Goal: Task Accomplishment & Management: Complete application form

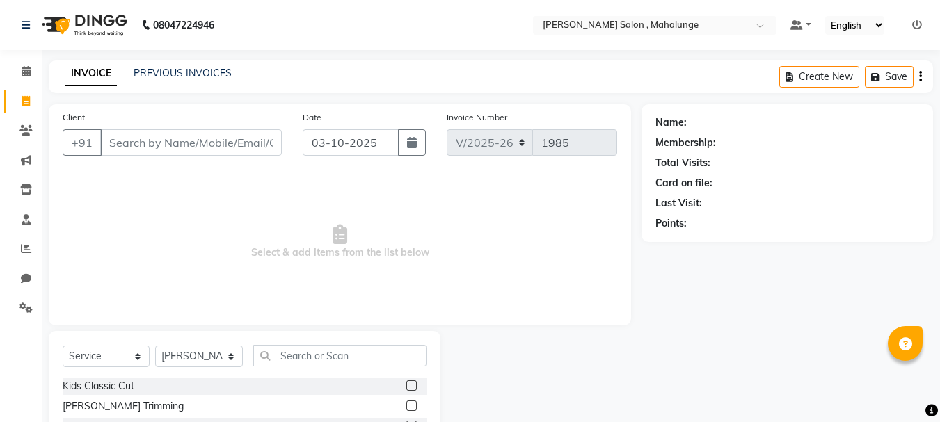
select select "7250"
select select "service"
select select "76518"
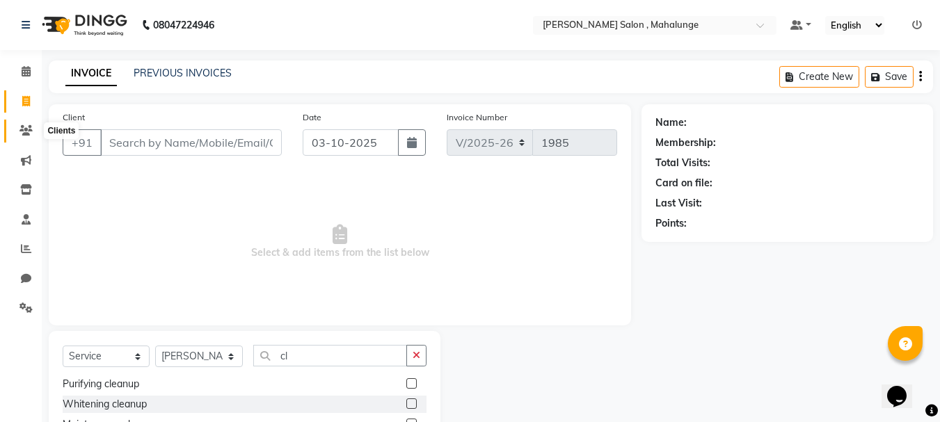
type input "cl"
click at [23, 130] on icon at bounding box center [25, 130] width 13 height 10
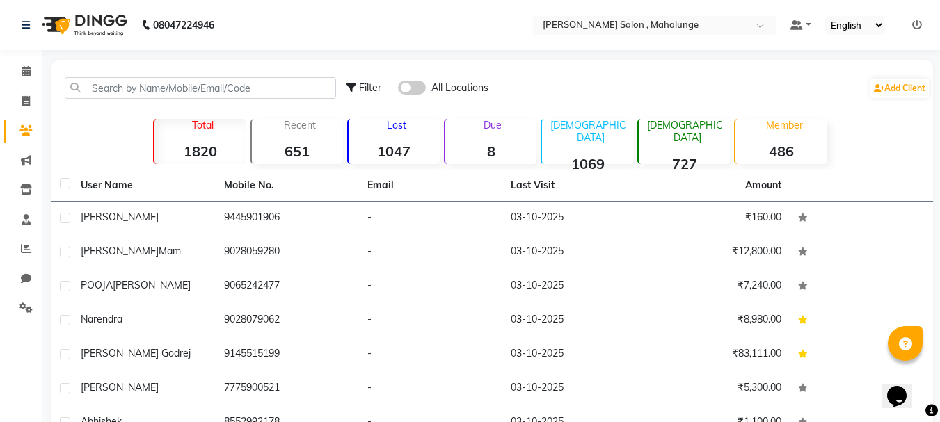
click at [106, 74] on div "Filter All Locations Add Client" at bounding box center [492, 88] width 876 height 44
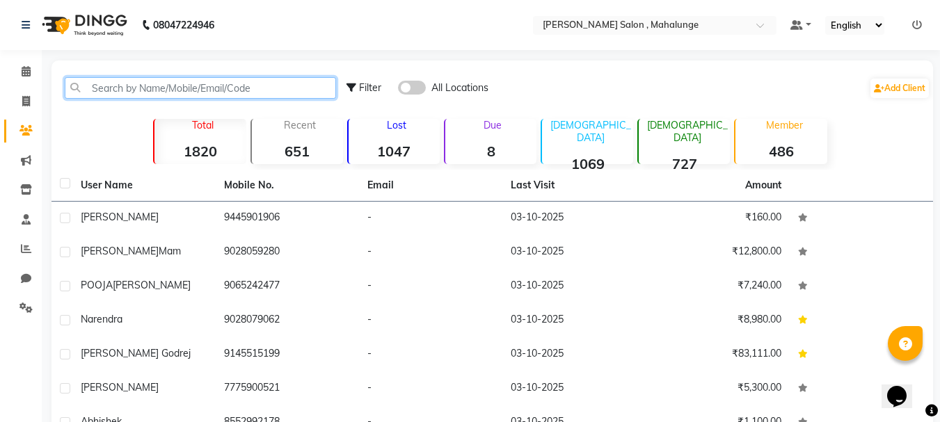
click at [120, 85] on input "text" at bounding box center [200, 88] width 271 height 22
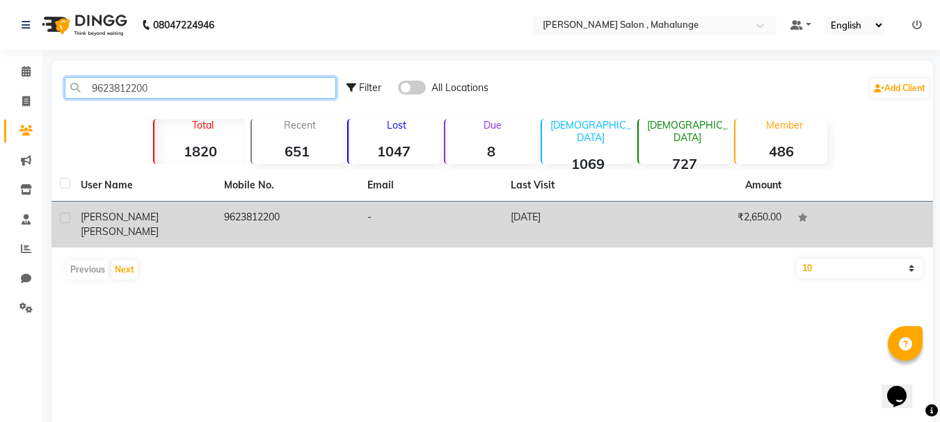
type input "9623812200"
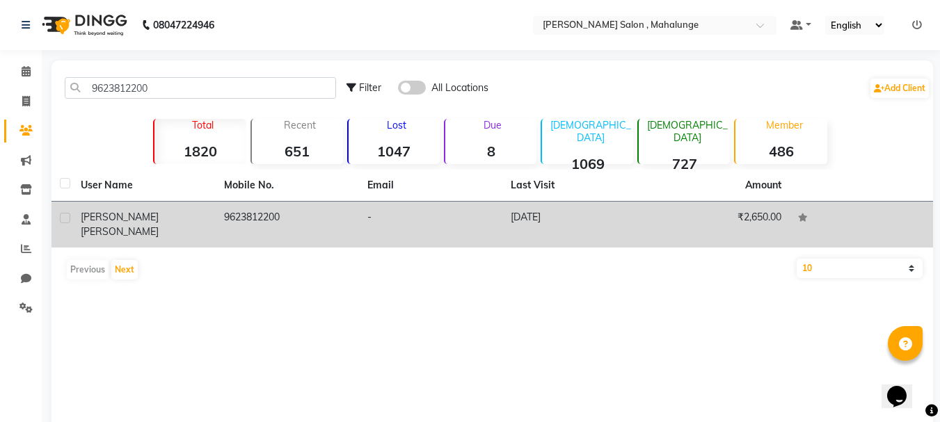
click at [264, 217] on td "9623812200" at bounding box center [287, 225] width 143 height 46
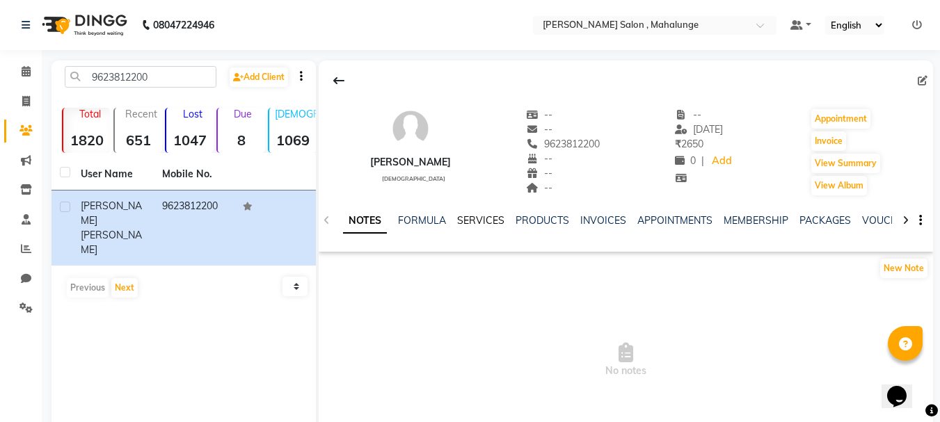
click at [482, 222] on link "SERVICES" at bounding box center [480, 220] width 47 height 13
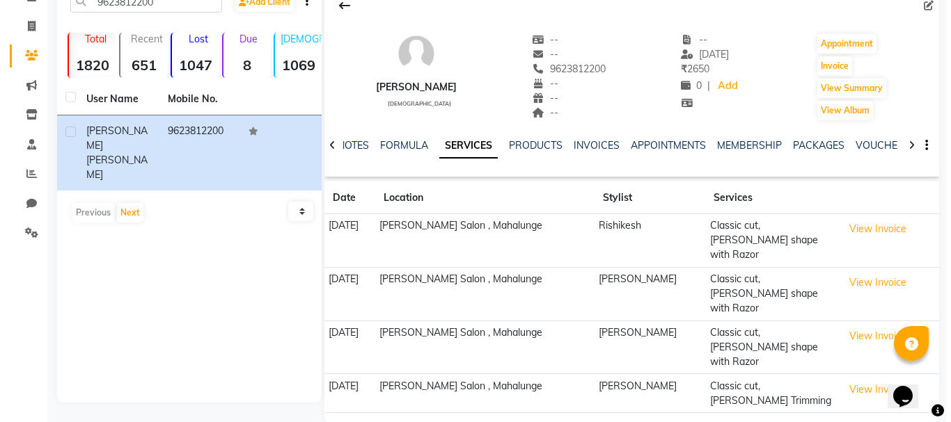
scroll to position [77, 0]
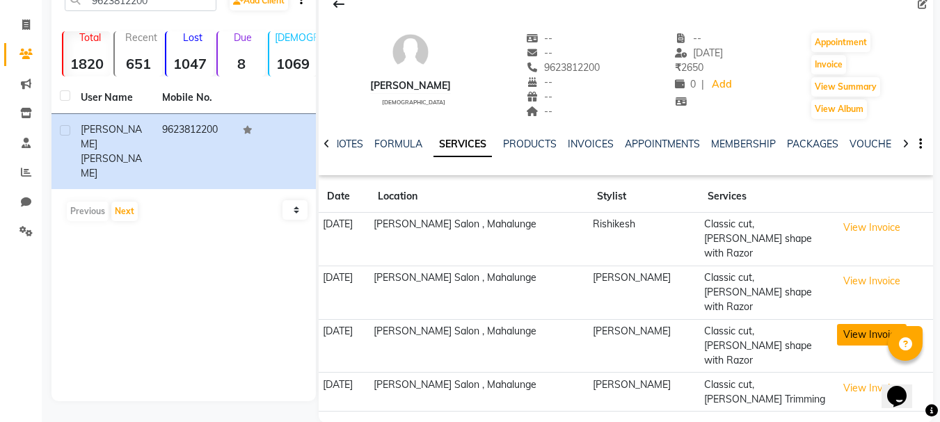
click at [855, 324] on button "View Invoice" at bounding box center [872, 335] width 70 height 22
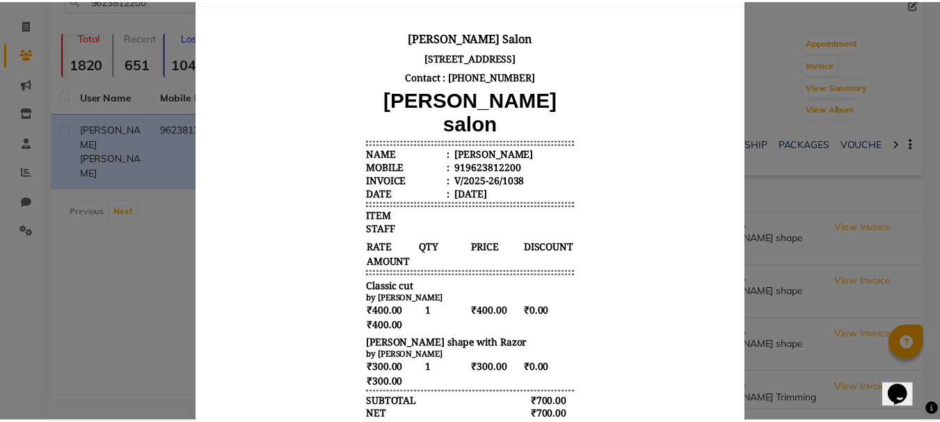
scroll to position [0, 0]
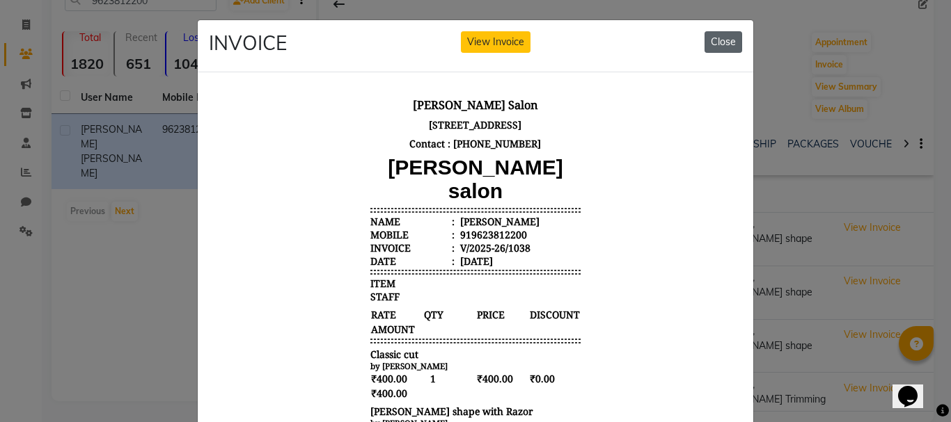
click at [729, 38] on button "Close" at bounding box center [723, 42] width 38 height 22
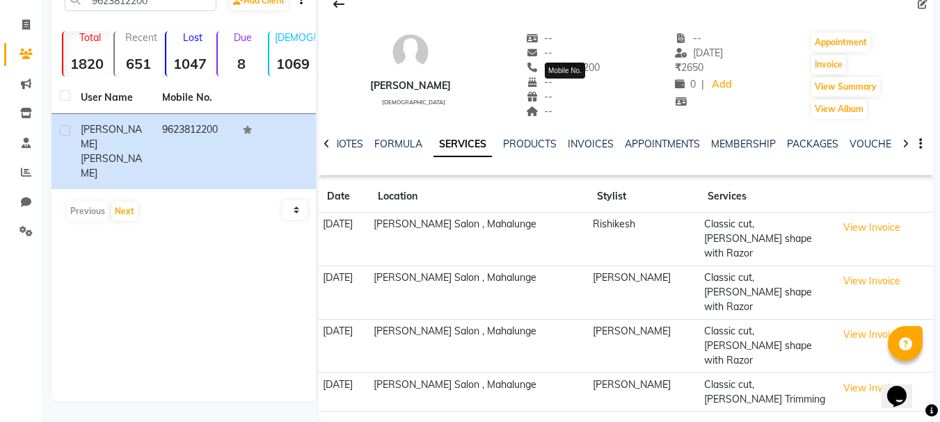
drag, startPoint x: 545, startPoint y: 69, endPoint x: 603, endPoint y: 72, distance: 57.9
click at [600, 72] on span "9623812200" at bounding box center [563, 67] width 74 height 13
copy span "9623812200"
click at [18, 180] on span at bounding box center [26, 173] width 24 height 16
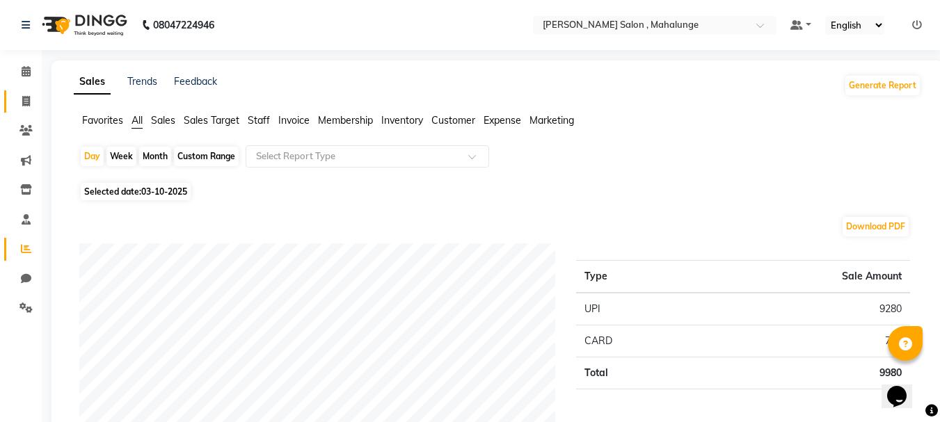
click at [31, 112] on link "Invoice" at bounding box center [20, 101] width 33 height 23
select select "7250"
select select "service"
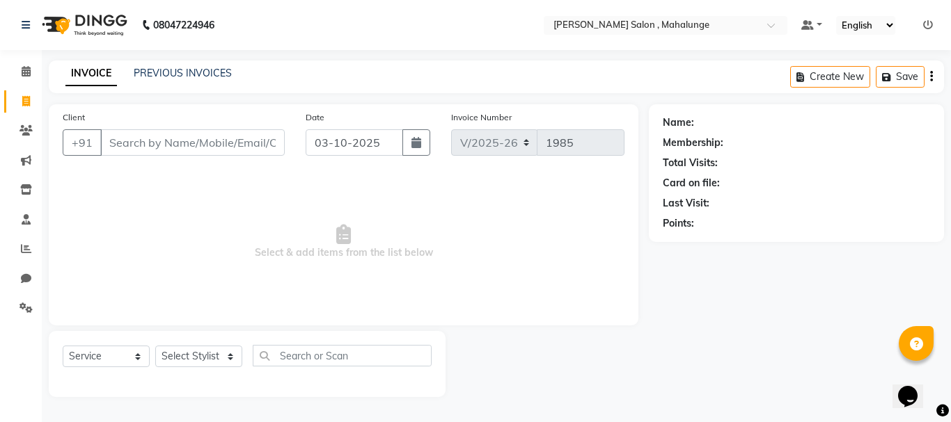
click at [163, 151] on input "Client" at bounding box center [192, 142] width 184 height 26
type input "9623812200"
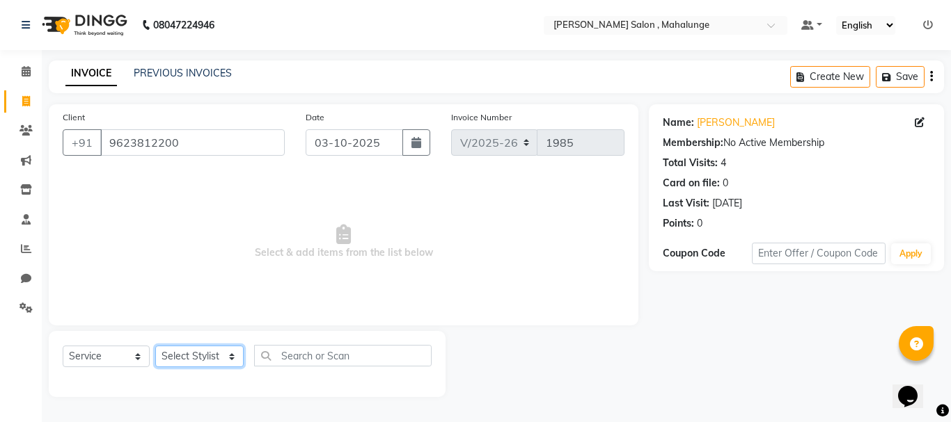
click at [221, 346] on select "Select Stylist admin godrej [PERSON_NAME] [PERSON_NAME] [PERSON_NAME] [PERSON_N…" at bounding box center [199, 357] width 88 height 22
select select "76518"
click at [155, 346] on select "Select Stylist admin godrej [PERSON_NAME] [PERSON_NAME] [PERSON_NAME] [PERSON_N…" at bounding box center [199, 357] width 88 height 22
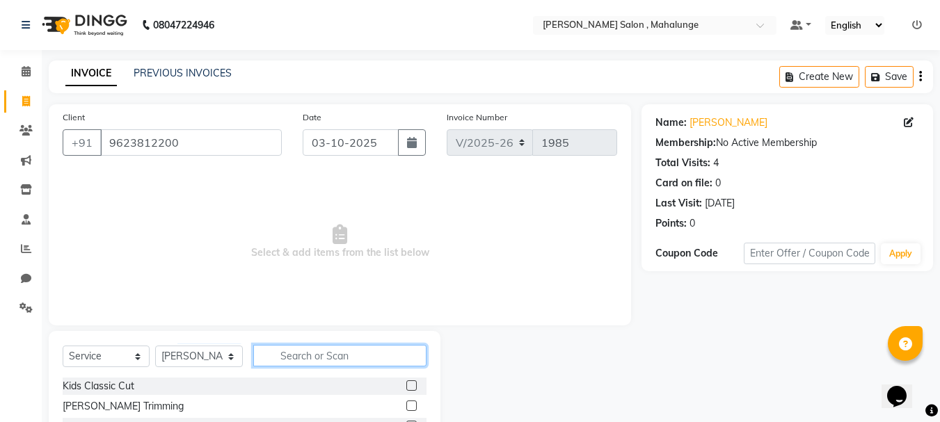
click at [306, 347] on input "text" at bounding box center [339, 356] width 173 height 22
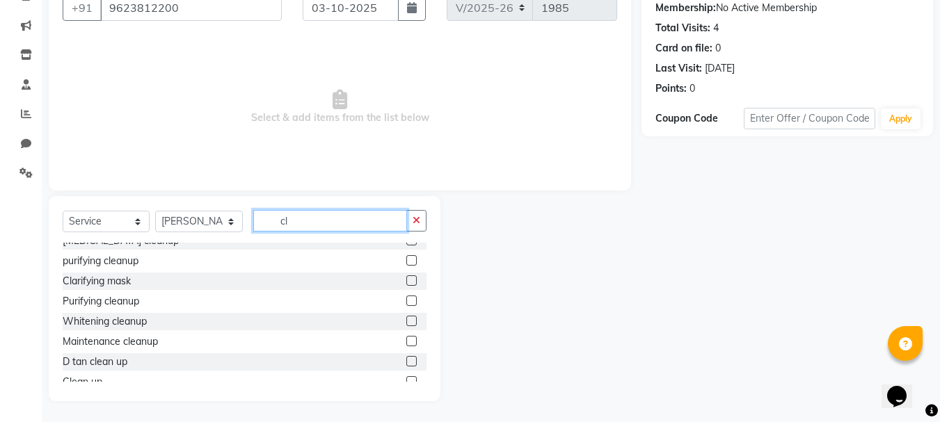
scroll to position [103, 0]
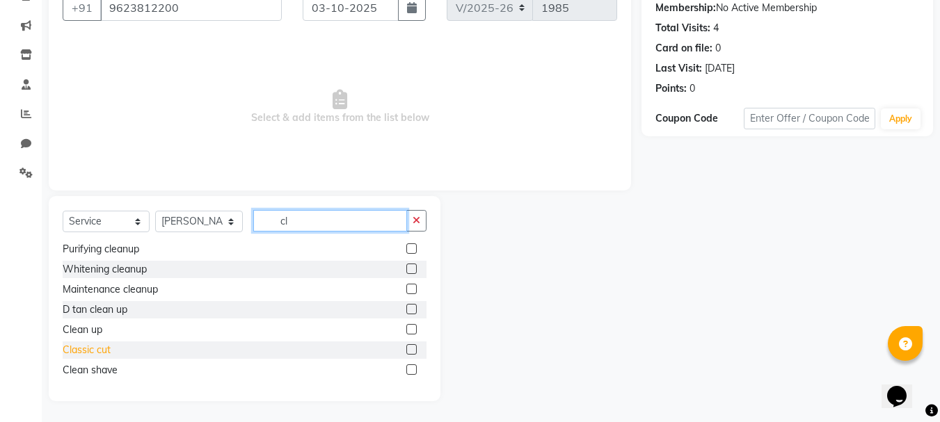
type input "cl"
click at [104, 349] on div "Classic cut" at bounding box center [87, 350] width 48 height 15
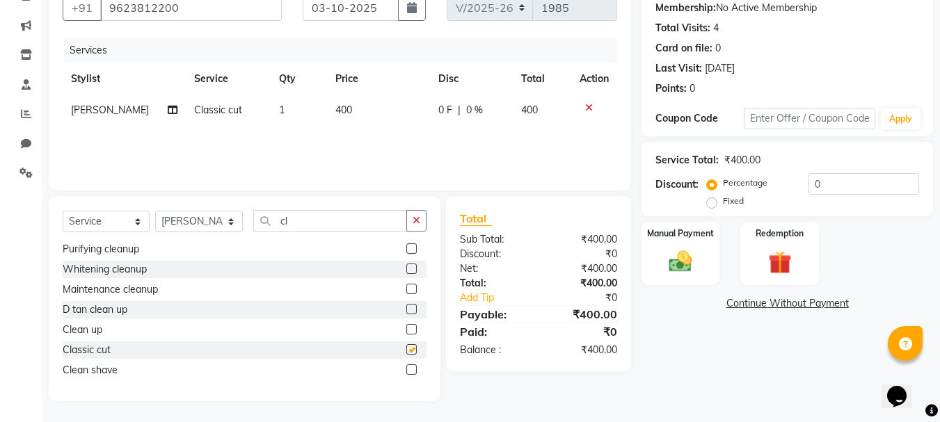
checkbox input "false"
click at [397, 228] on input "cl" at bounding box center [330, 221] width 154 height 22
type input "c"
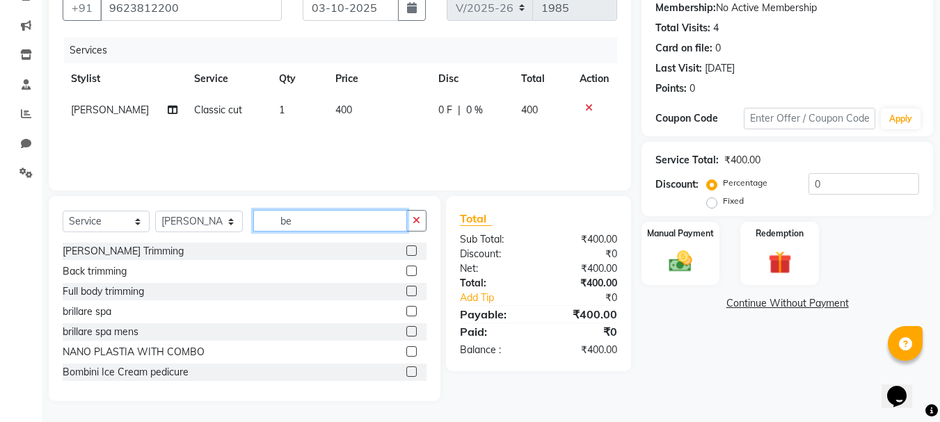
scroll to position [117, 0]
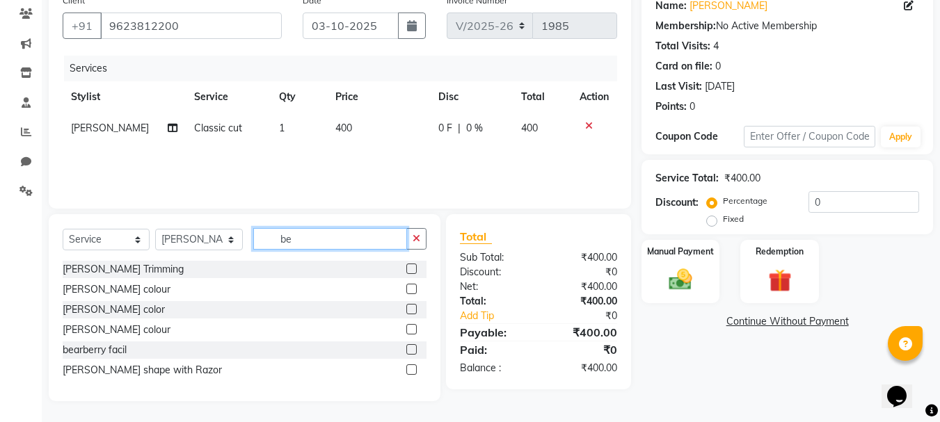
type input "be"
click at [414, 363] on div at bounding box center [416, 370] width 20 height 17
click at [415, 366] on label at bounding box center [411, 370] width 10 height 10
click at [415, 366] on input "checkbox" at bounding box center [410, 370] width 9 height 9
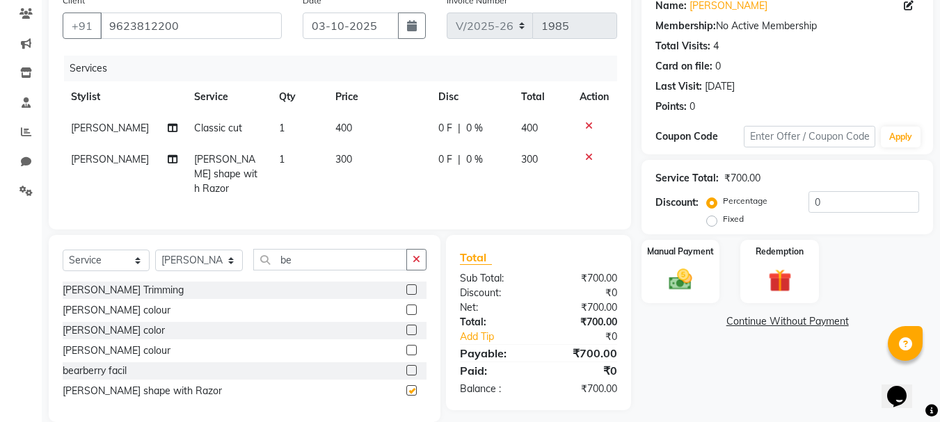
checkbox input "false"
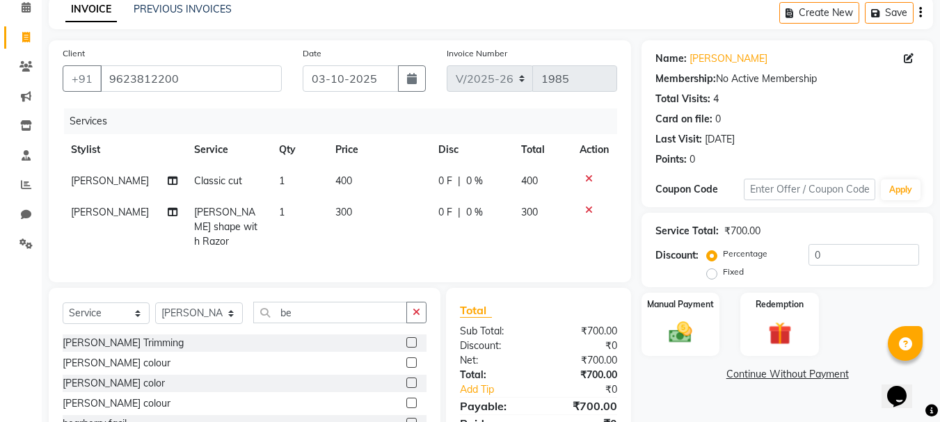
scroll to position [134, 0]
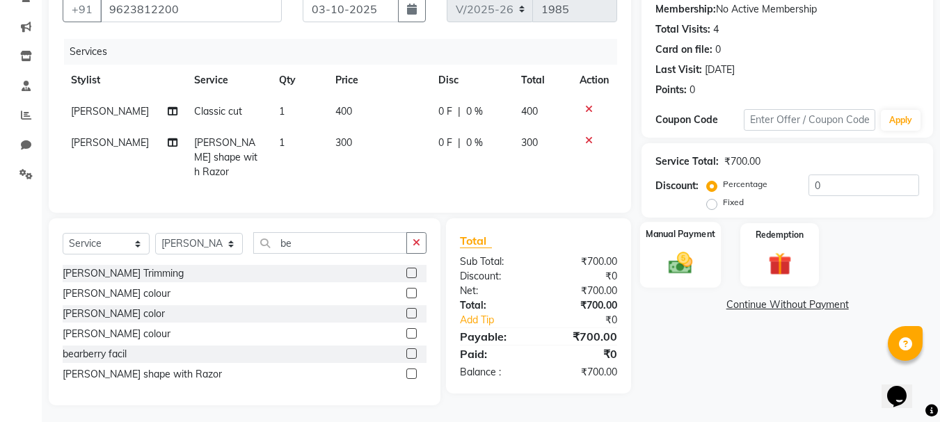
click at [706, 260] on div "Manual Payment" at bounding box center [680, 255] width 81 height 66
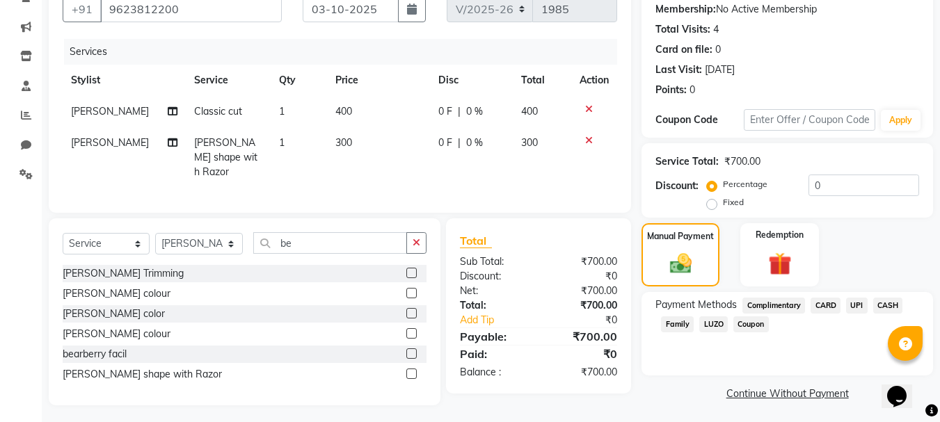
click at [865, 303] on span "UPI" at bounding box center [857, 306] width 22 height 16
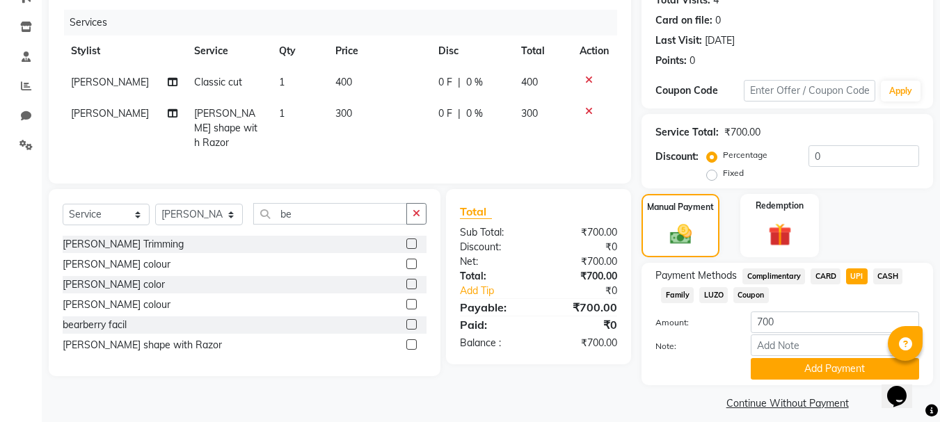
scroll to position [175, 0]
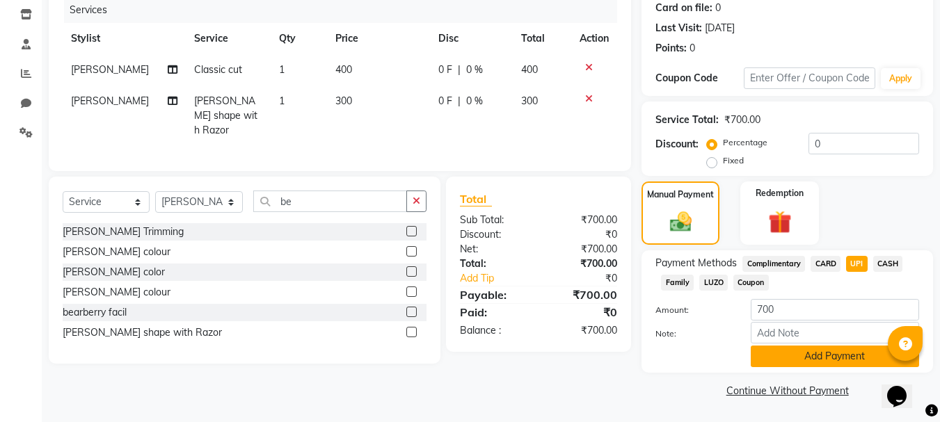
click at [841, 358] on button "Add Payment" at bounding box center [835, 357] width 168 height 22
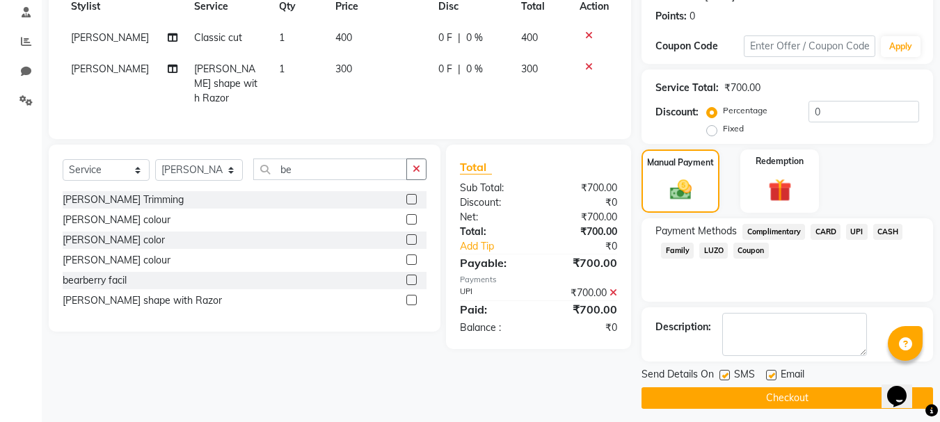
scroll to position [215, 0]
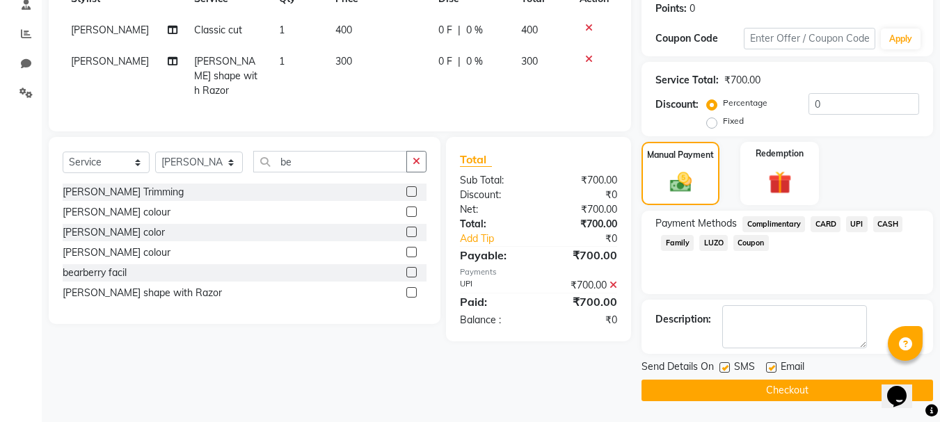
click at [834, 388] on button "Checkout" at bounding box center [788, 391] width 292 height 22
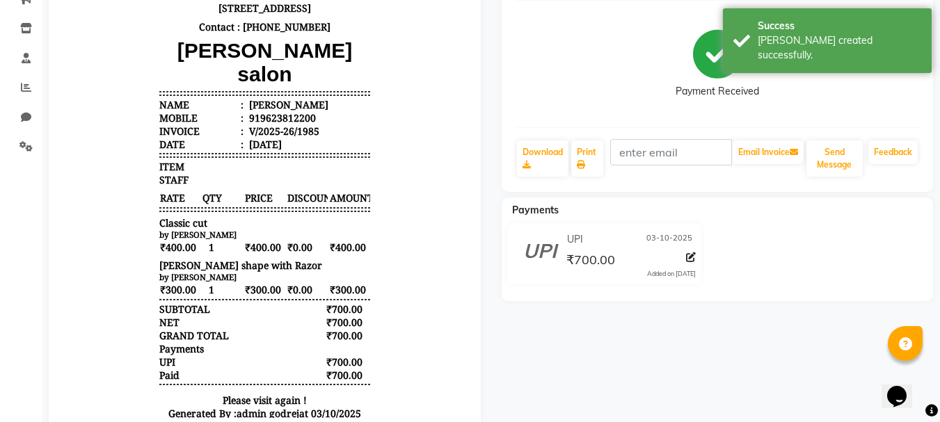
scroll to position [137, 0]
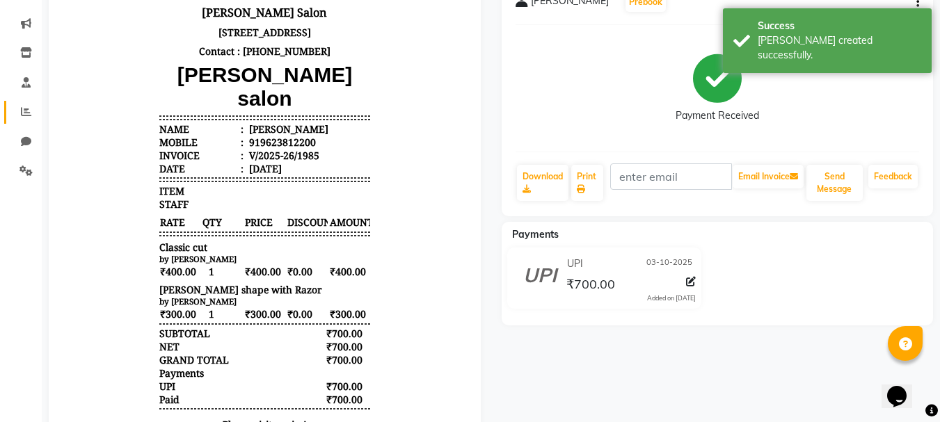
click at [34, 120] on link "Reports" at bounding box center [20, 112] width 33 height 23
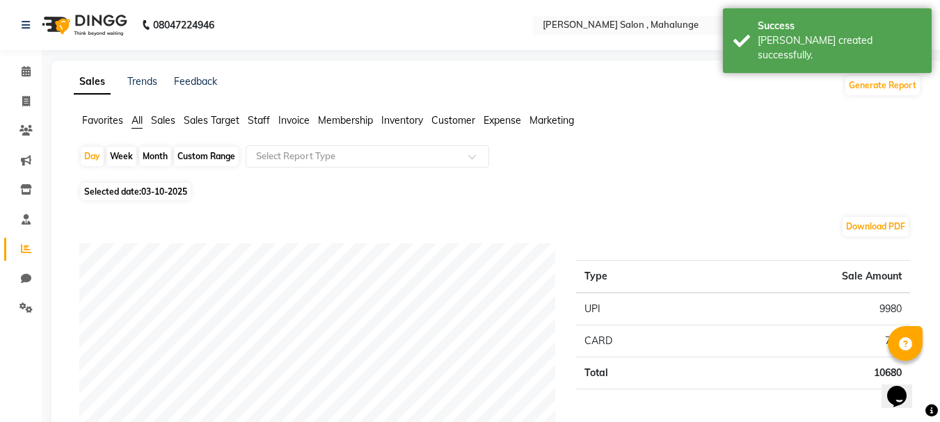
click at [154, 155] on div "Month" at bounding box center [155, 156] width 32 height 19
select select "10"
select select "2025"
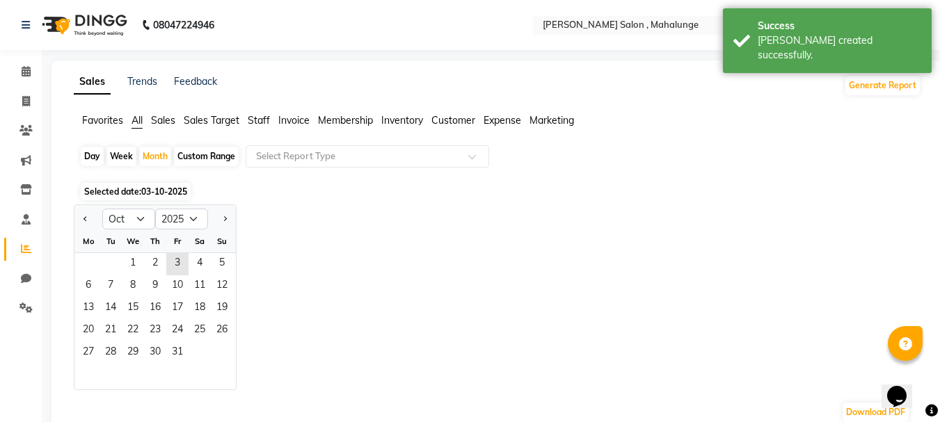
click at [131, 253] on div "Mo Tu We Th Fr Sa Su" at bounding box center [154, 241] width 161 height 23
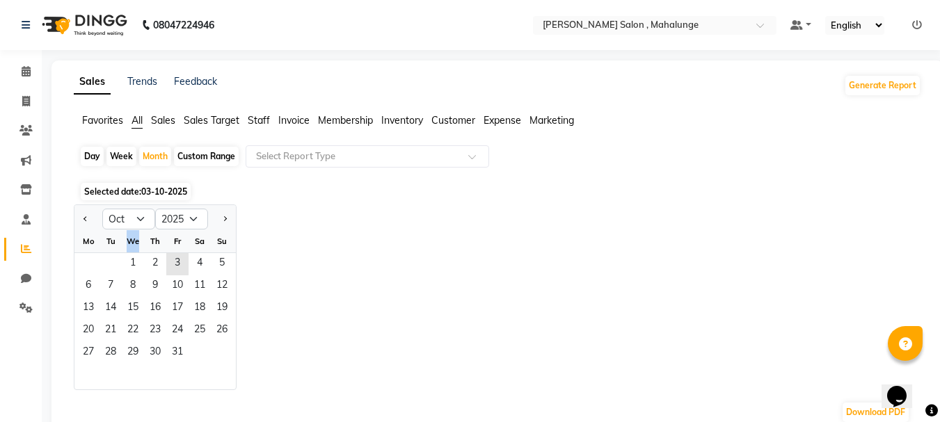
click at [132, 253] on div "Mo Tu We Th Fr Sa Su" at bounding box center [154, 241] width 161 height 23
click at [136, 263] on span "1" at bounding box center [133, 264] width 22 height 22
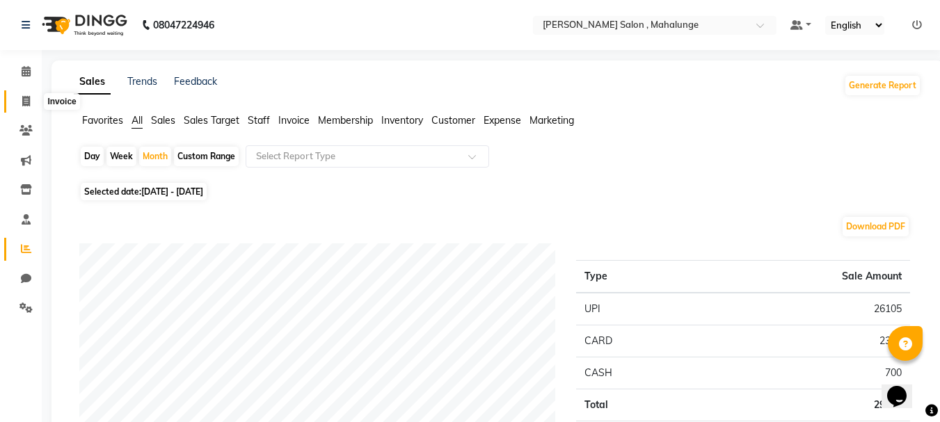
click at [30, 104] on icon at bounding box center [26, 101] width 8 height 10
select select "service"
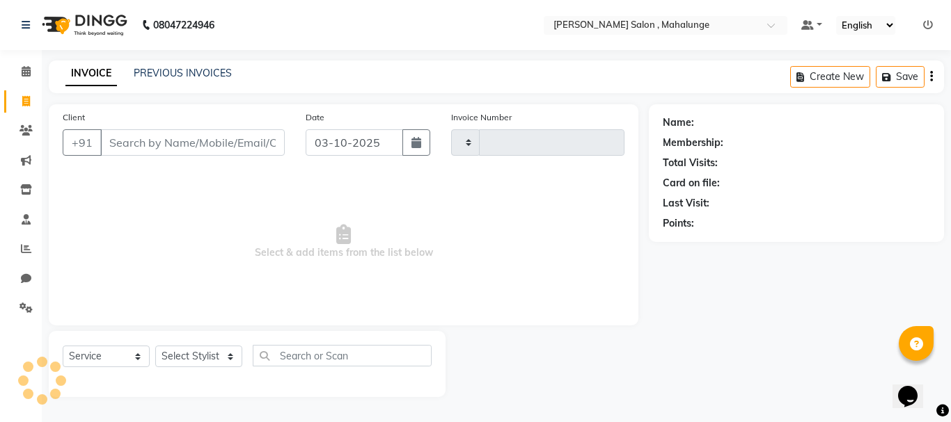
type input "1986"
select select "7250"
